Goal: Navigation & Orientation: Find specific page/section

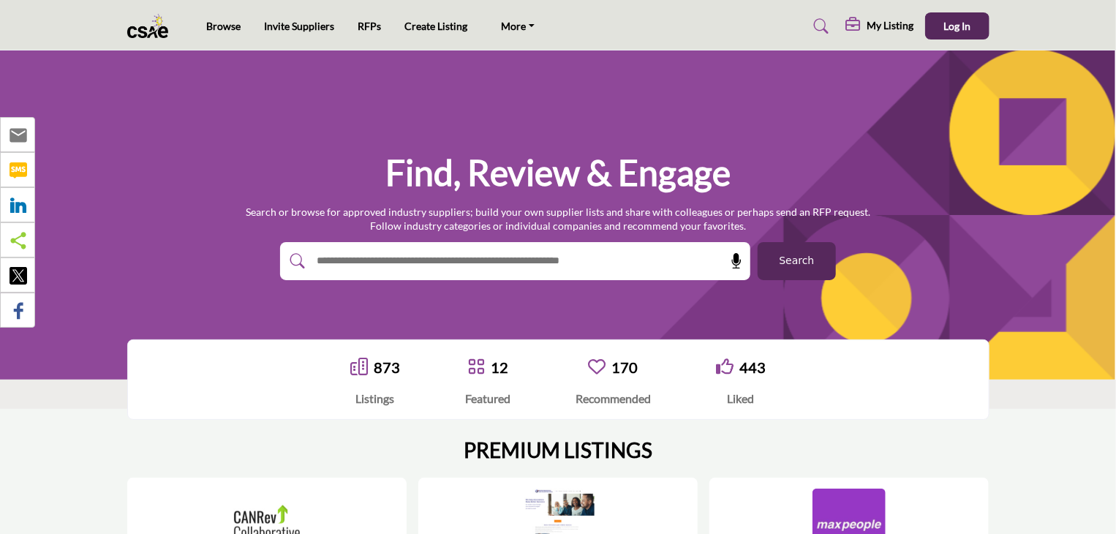
click at [154, 23] on img at bounding box center [151, 26] width 49 height 24
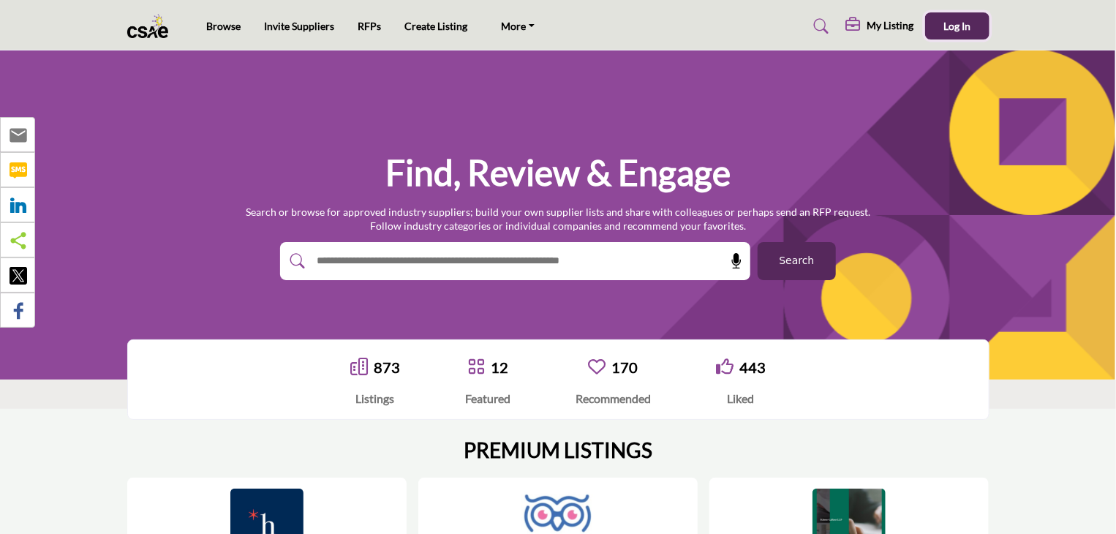
click at [972, 24] on button "Log In" at bounding box center [957, 25] width 64 height 27
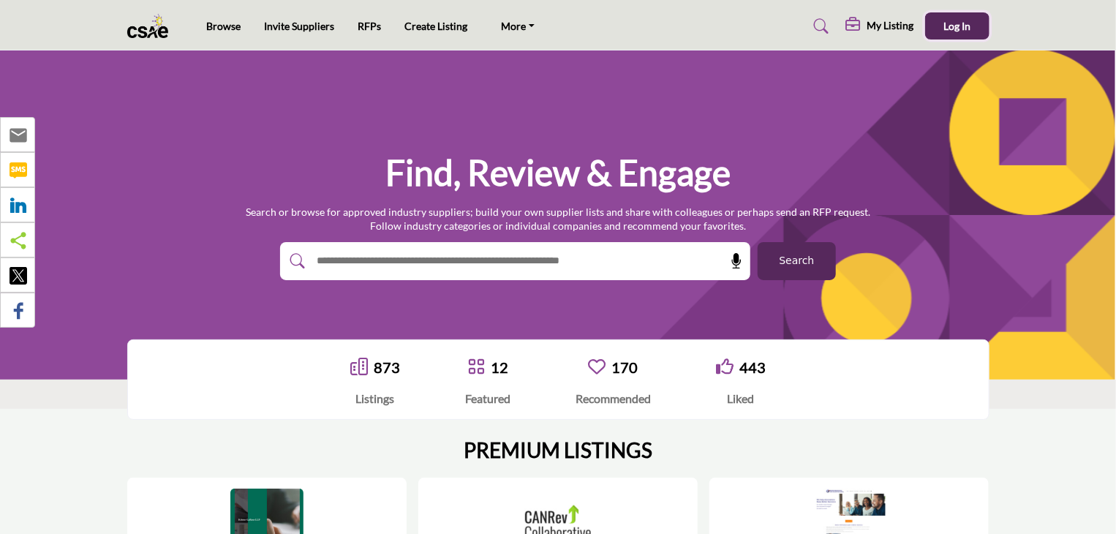
click at [951, 24] on span "Log In" at bounding box center [956, 26] width 27 height 12
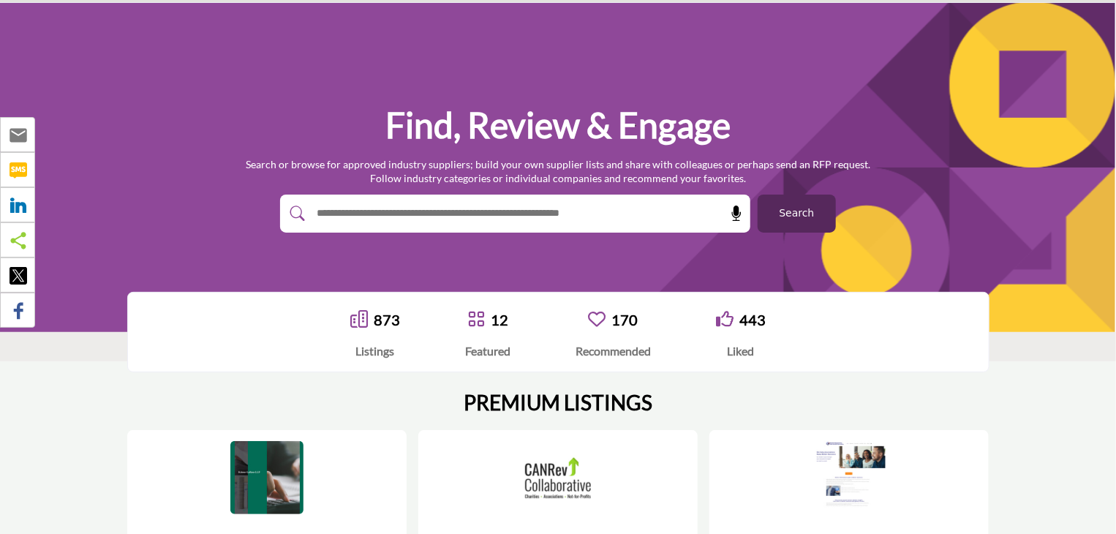
scroll to position [73, 0]
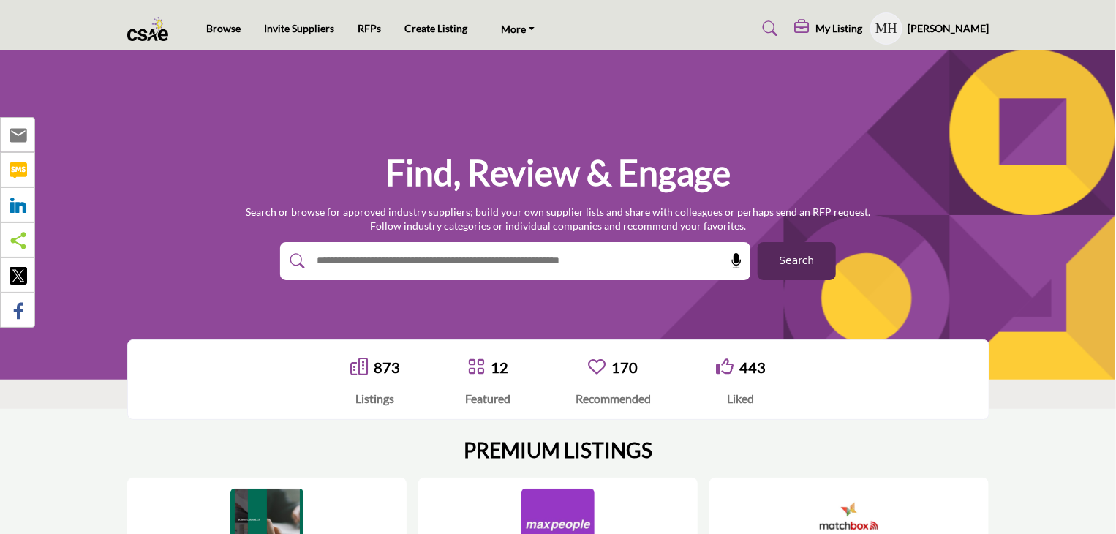
click at [934, 24] on h5 "Michael Henry" at bounding box center [948, 28] width 81 height 15
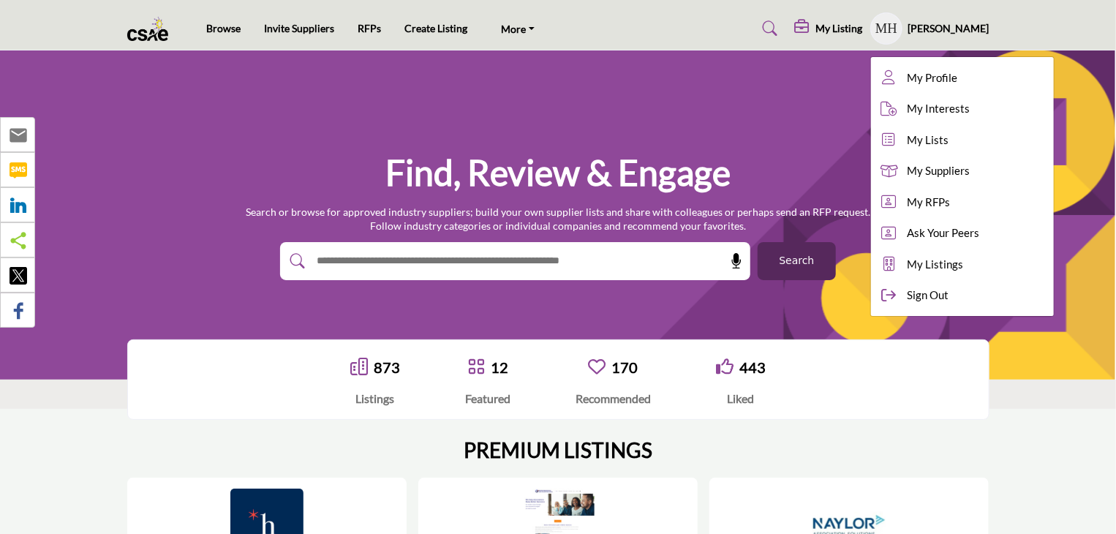
click at [845, 23] on h5 "My Listing" at bounding box center [839, 28] width 47 height 13
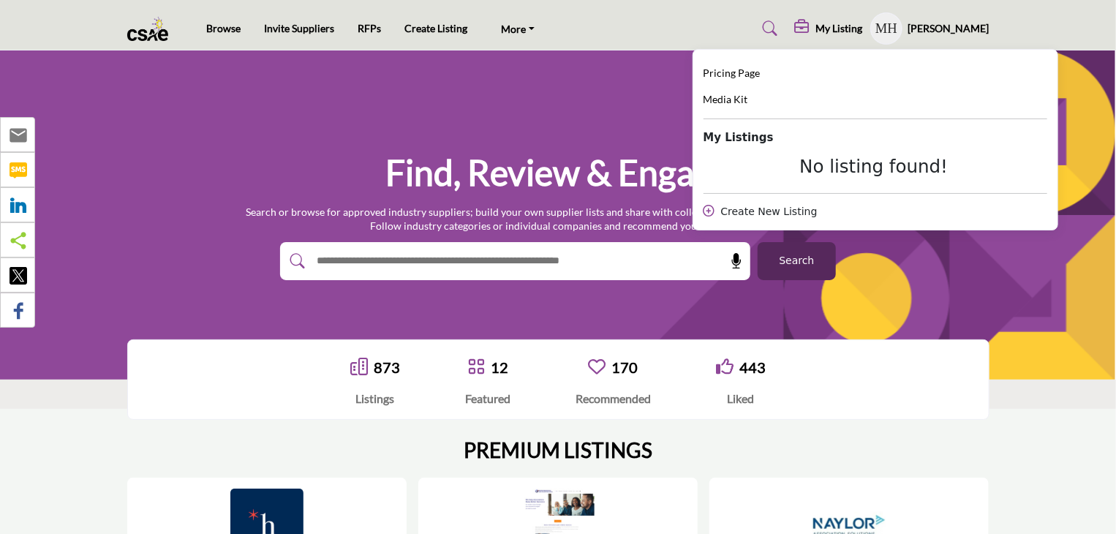
click at [942, 26] on h5 "Michael Henry" at bounding box center [948, 28] width 81 height 15
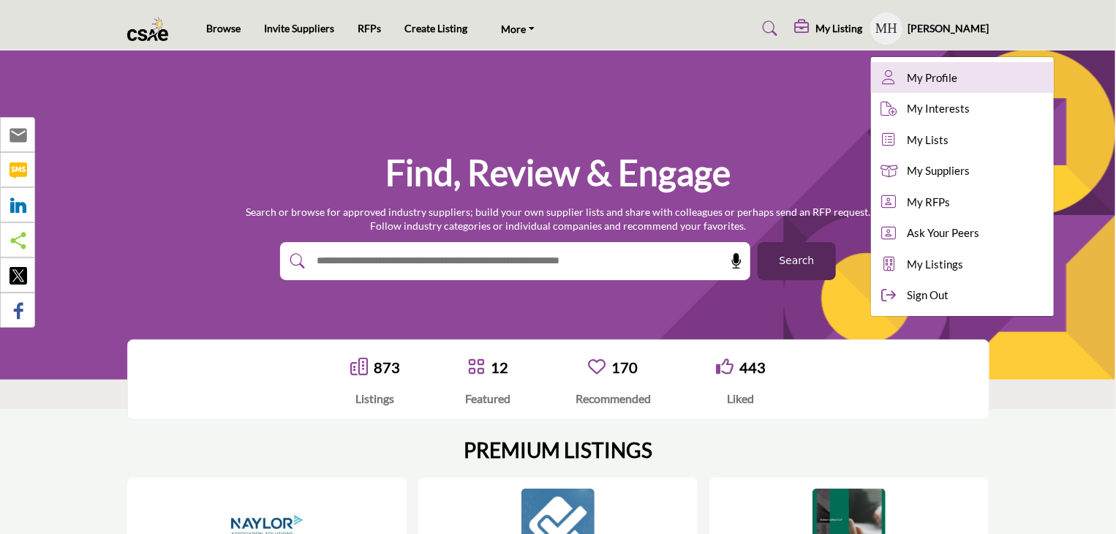
click at [938, 72] on span "My Profile" at bounding box center [933, 77] width 50 height 17
